Goal: Information Seeking & Learning: Learn about a topic

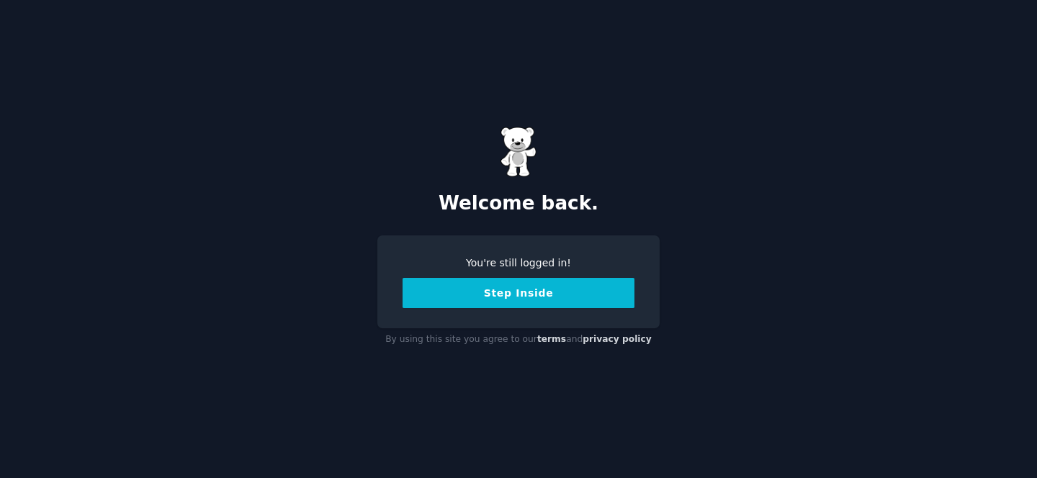
click at [517, 295] on button "Step Inside" at bounding box center [519, 293] width 232 height 30
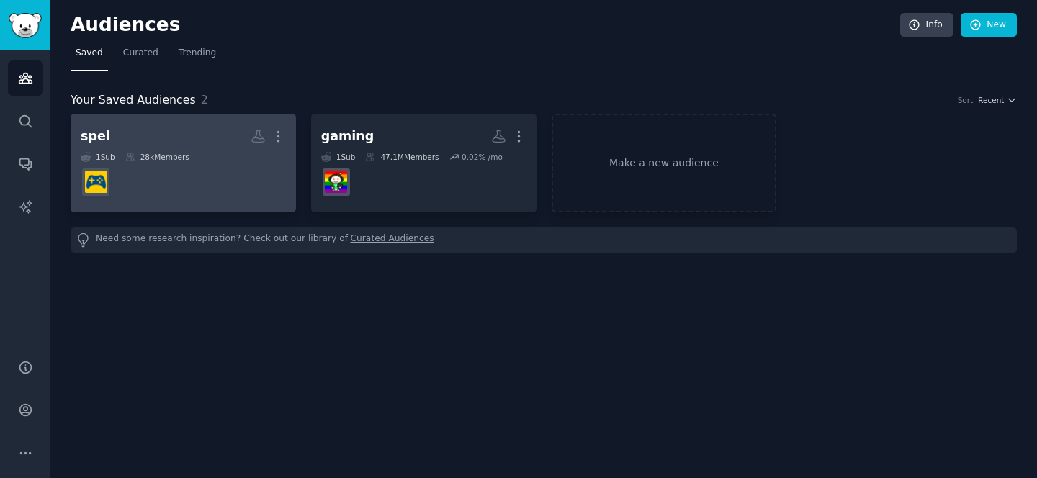
click at [164, 170] on dd at bounding box center [183, 182] width 205 height 40
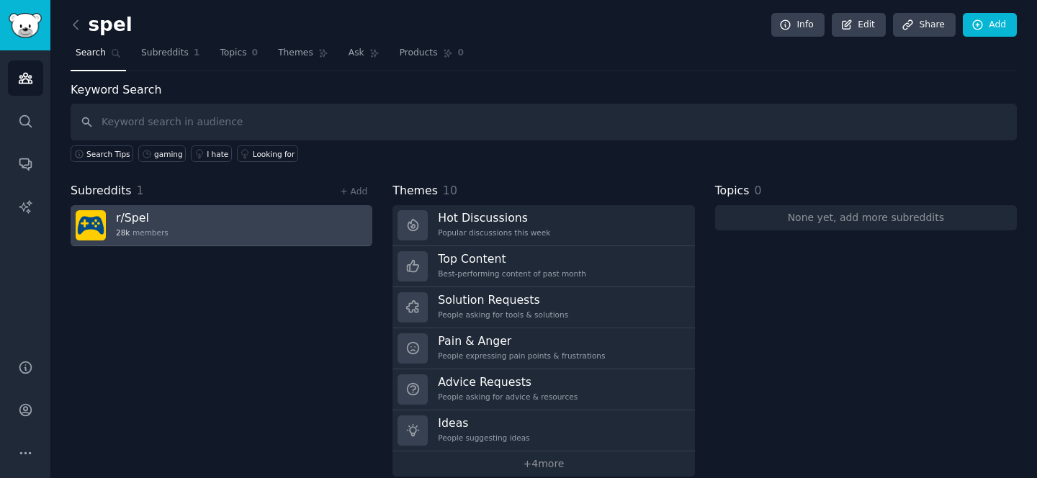
click at [179, 225] on link "r/ Spel 28k members" at bounding box center [222, 225] width 302 height 41
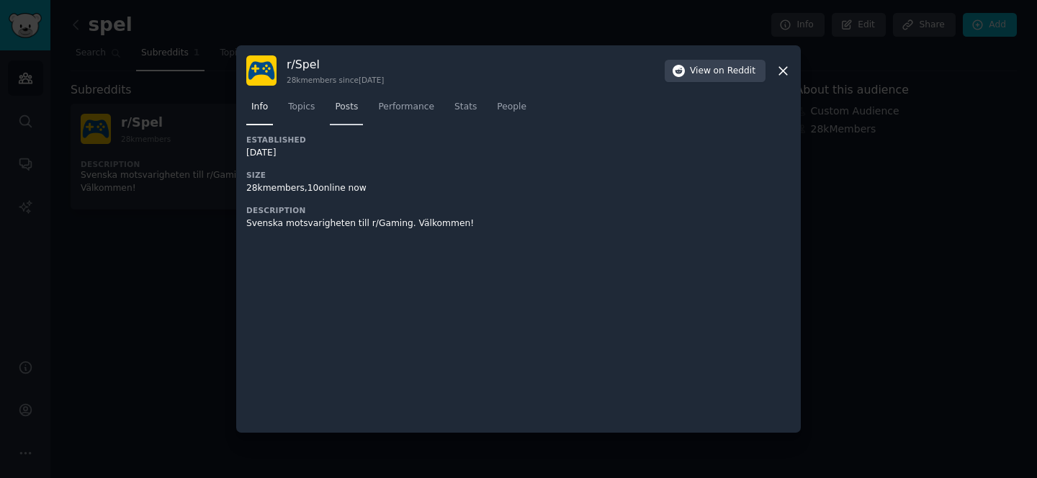
click at [346, 112] on span "Posts" at bounding box center [346, 107] width 23 height 13
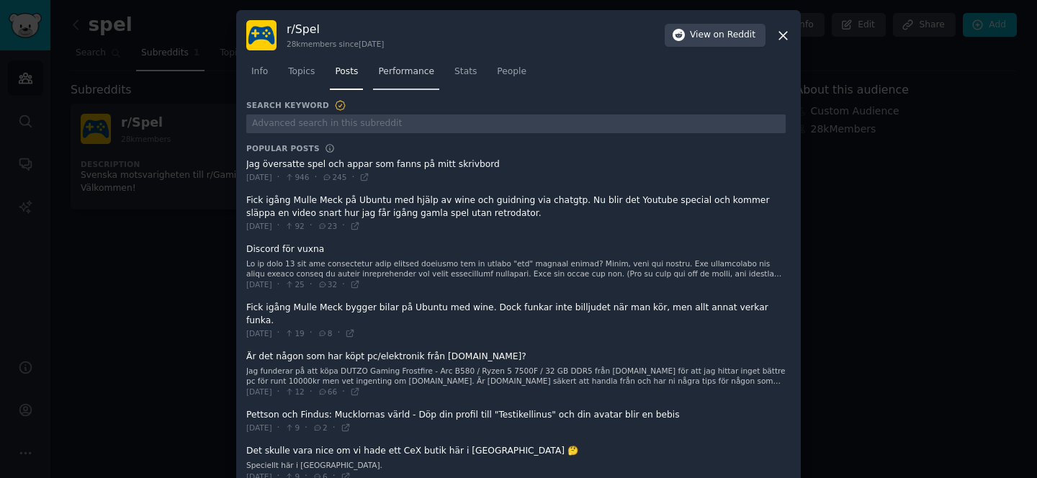
click at [396, 81] on link "Performance" at bounding box center [406, 76] width 66 height 30
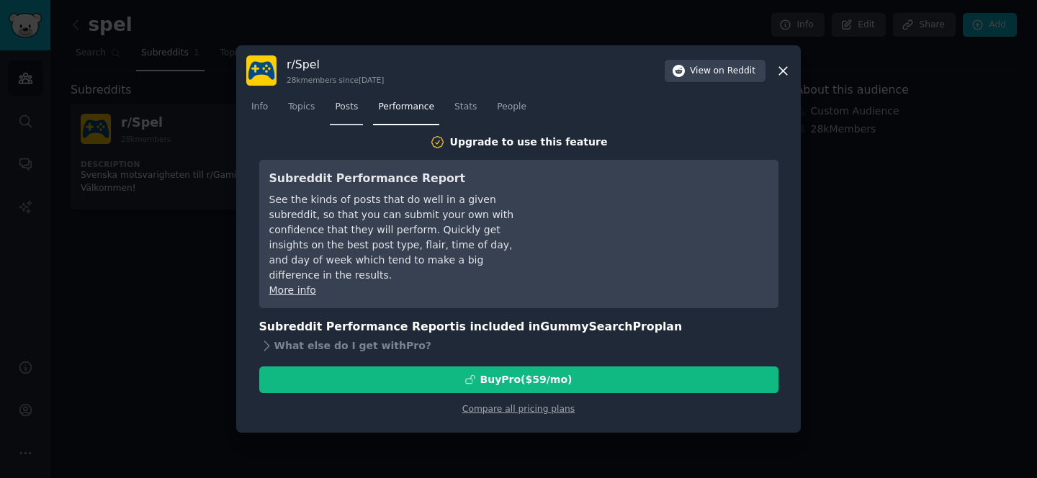
click at [337, 103] on span "Posts" at bounding box center [346, 107] width 23 height 13
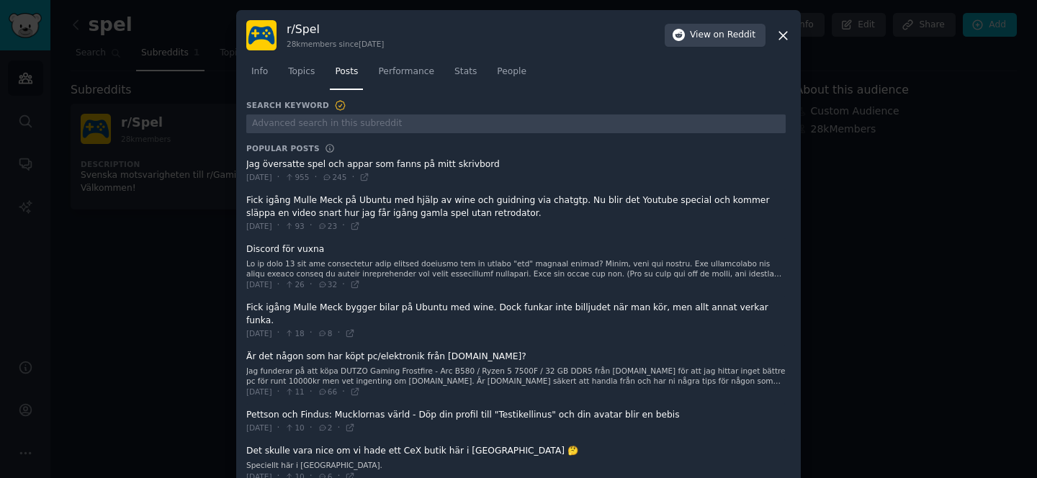
scroll to position [37, 0]
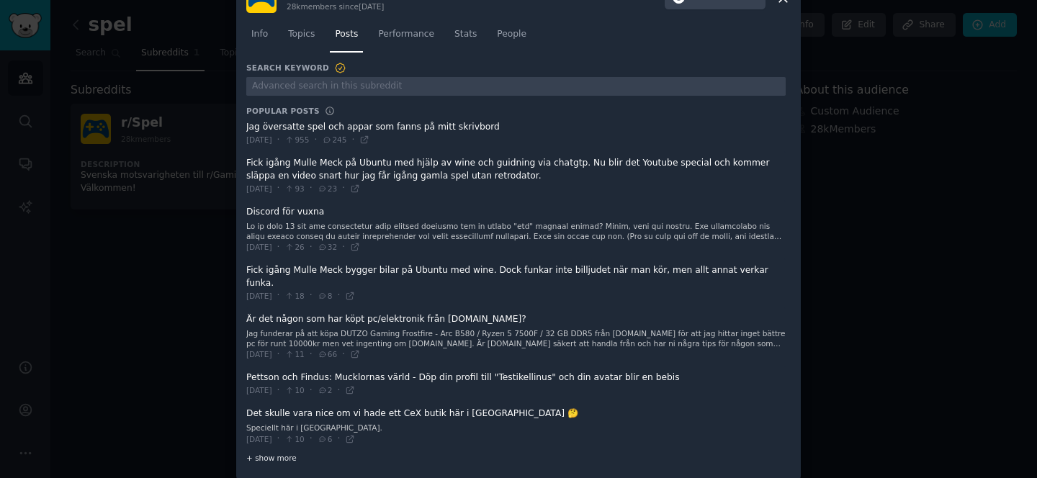
click at [269, 452] on div "+ show more" at bounding box center [516, 458] width 540 height 15
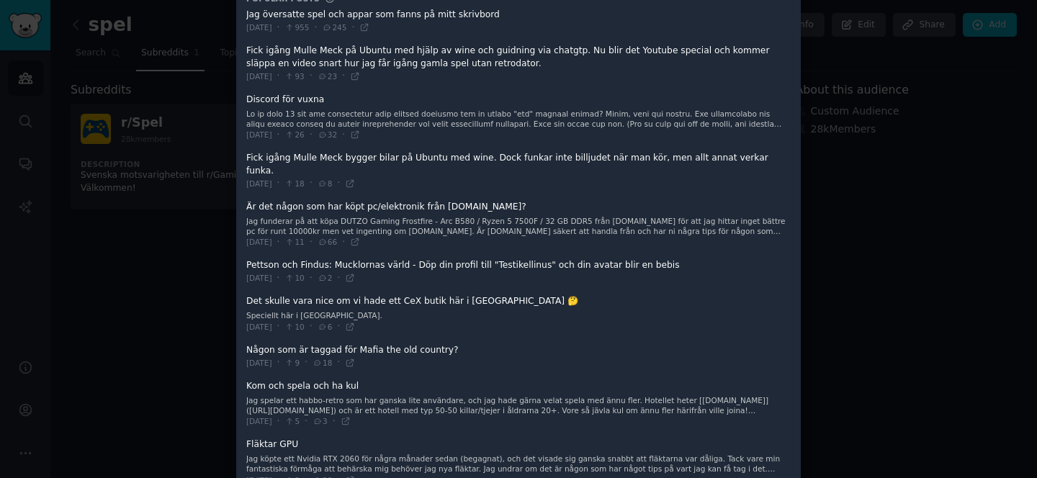
scroll to position [0, 0]
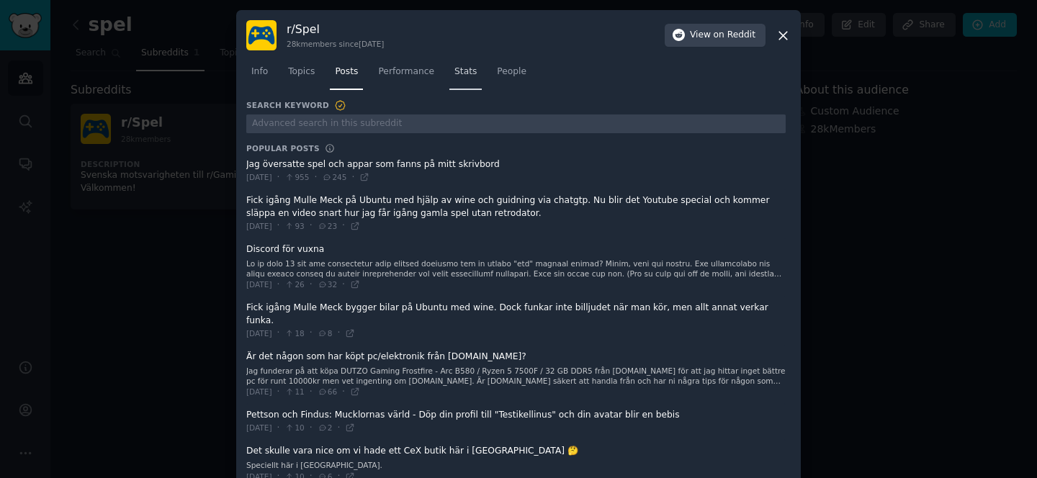
click at [465, 79] on link "Stats" at bounding box center [466, 76] width 32 height 30
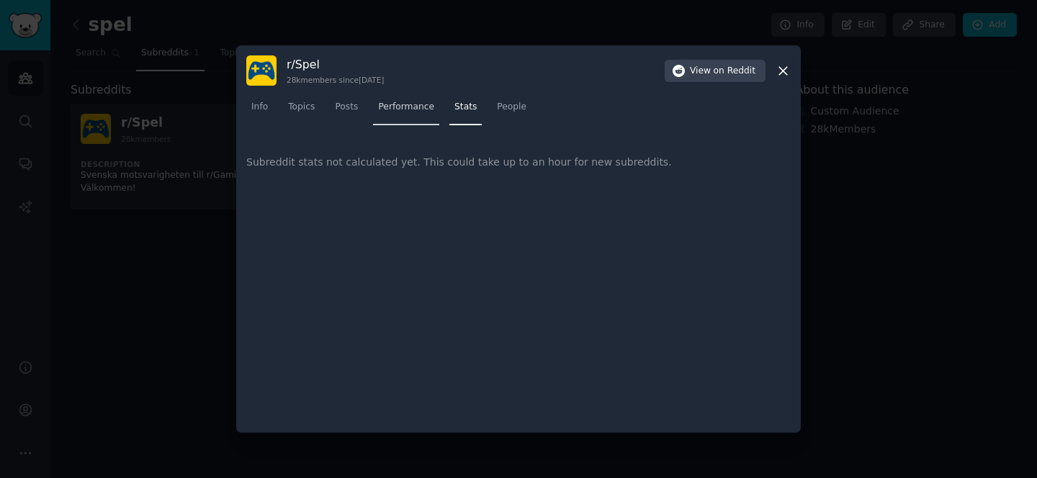
click at [410, 107] on span "Performance" at bounding box center [406, 107] width 56 height 13
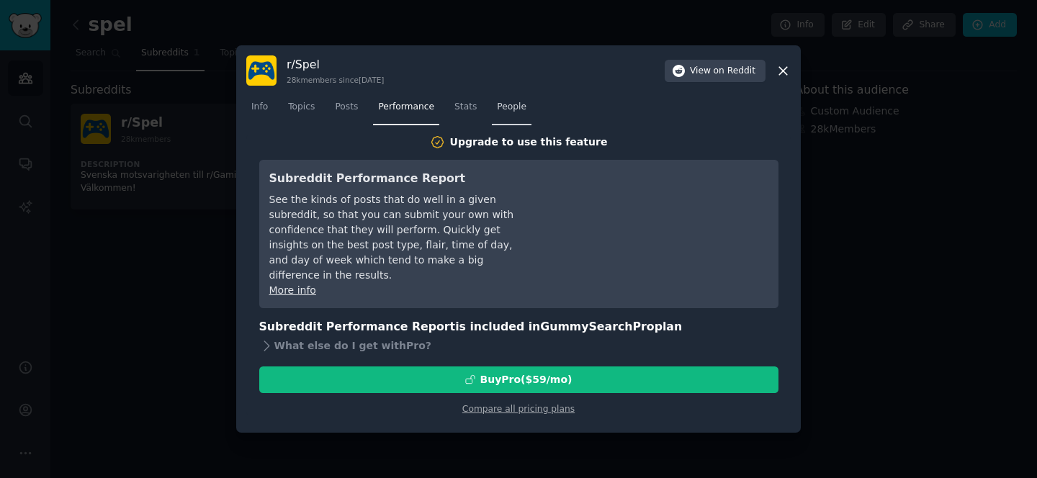
click at [497, 105] on span "People" at bounding box center [512, 107] width 30 height 13
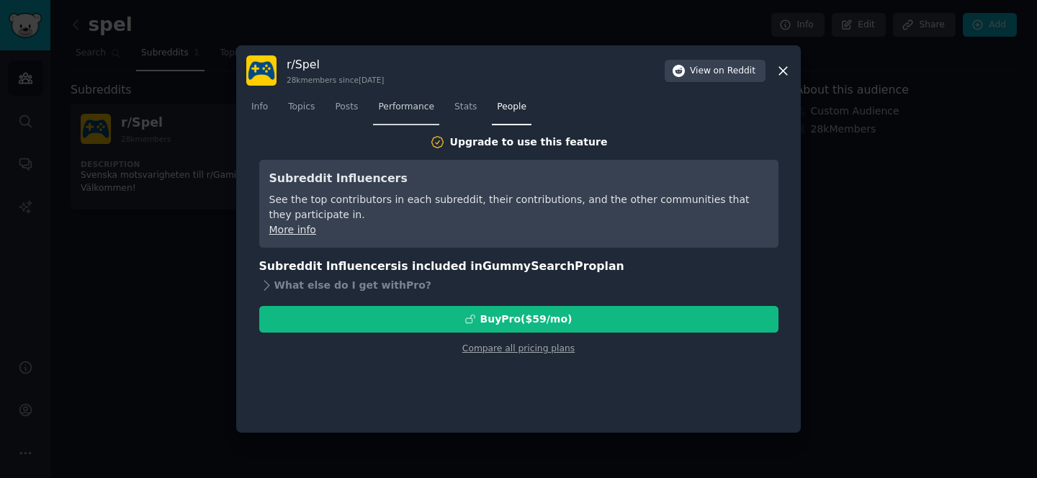
click at [432, 109] on span "Performance" at bounding box center [406, 107] width 56 height 13
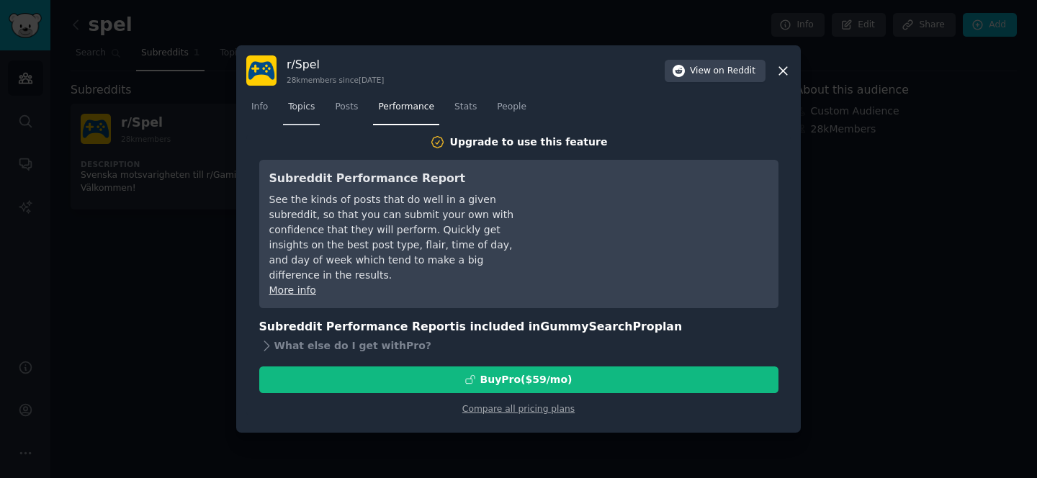
click at [317, 109] on link "Topics" at bounding box center [301, 111] width 37 height 30
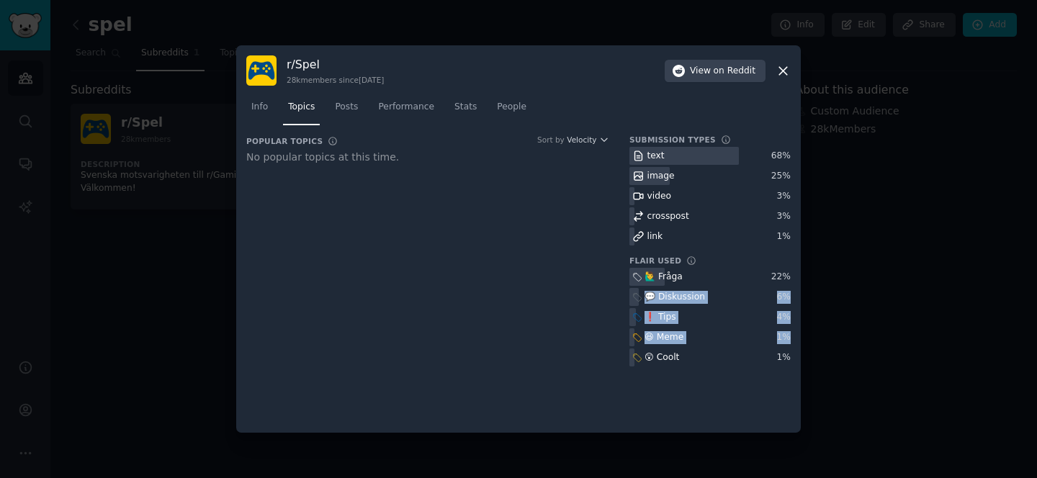
drag, startPoint x: 771, startPoint y: 412, endPoint x: 619, endPoint y: 292, distance: 193.8
click at [619, 292] on div "Popular Topics Sort by Velocity No popular topics at this time. Submission Type…" at bounding box center [518, 279] width 545 height 288
click at [436, 368] on div "Popular Topics Sort by Velocity No popular topics at this time." at bounding box center [427, 256] width 363 height 242
drag, startPoint x: 719, startPoint y: 370, endPoint x: 622, endPoint y: 254, distance: 151.4
click at [622, 254] on div "Popular Topics Sort by Velocity No popular topics at this time. Submission Type…" at bounding box center [518, 256] width 545 height 242
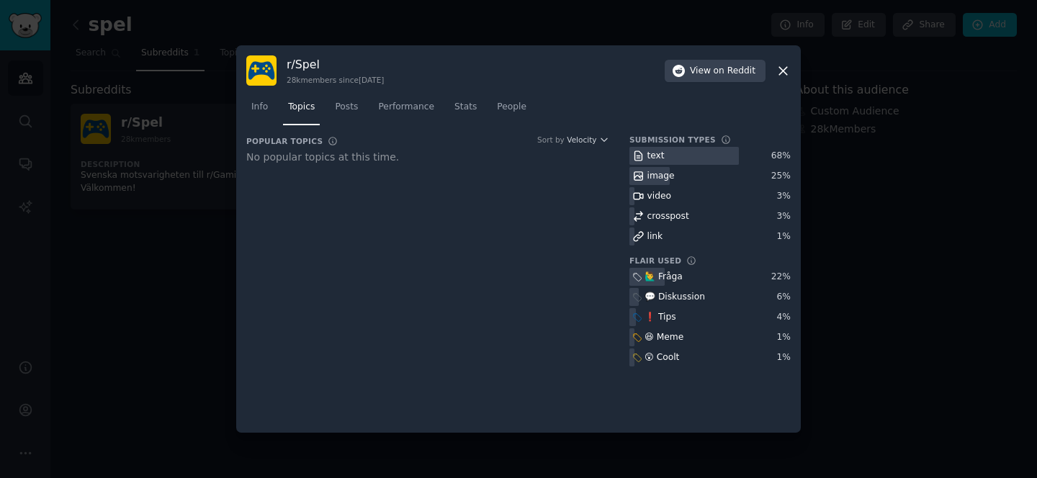
click at [529, 236] on div "Popular Topics Sort by Velocity No popular topics at this time." at bounding box center [427, 256] width 363 height 242
